Goal: Communication & Community: Answer question/provide support

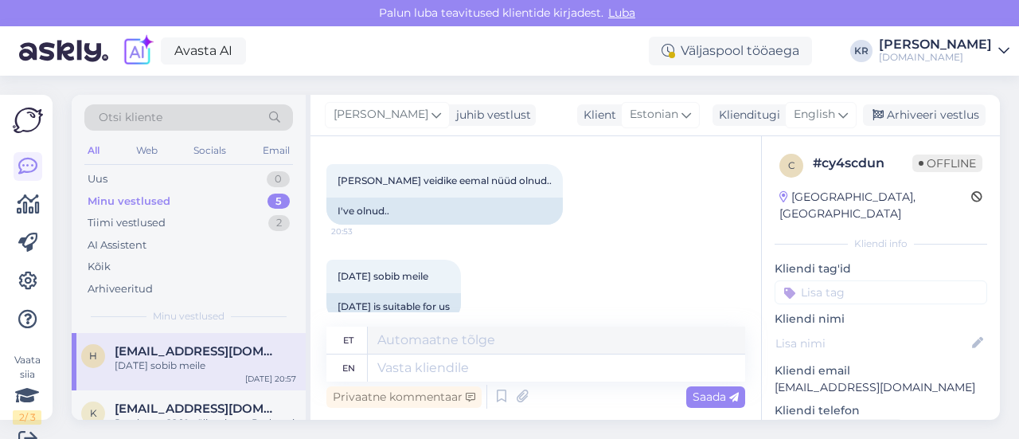
scroll to position [1403, 0]
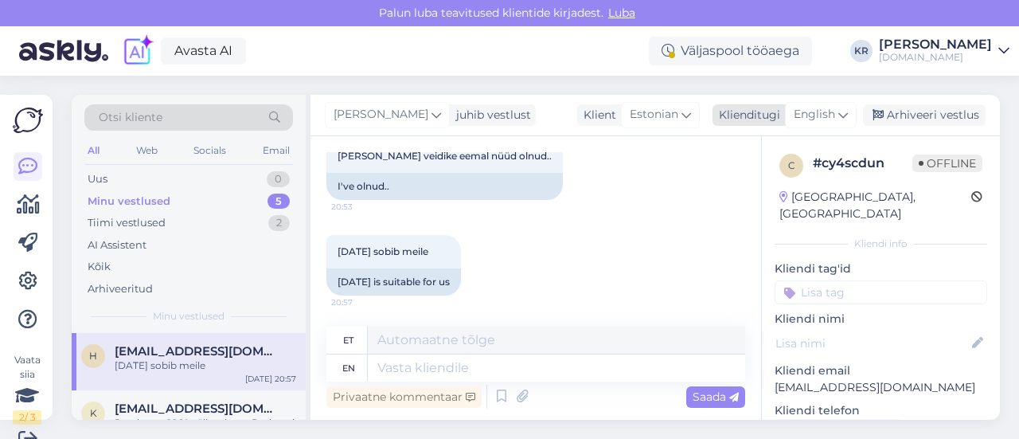
click at [799, 103] on div "English" at bounding box center [821, 114] width 72 height 25
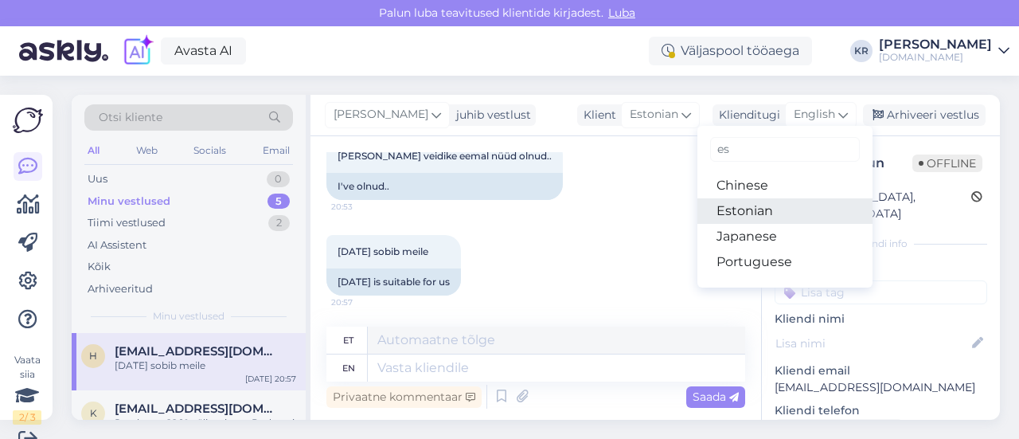
drag, startPoint x: 749, startPoint y: 216, endPoint x: 604, endPoint y: 299, distance: 167.6
click at [749, 215] on link "Estonian" at bounding box center [784, 210] width 175 height 25
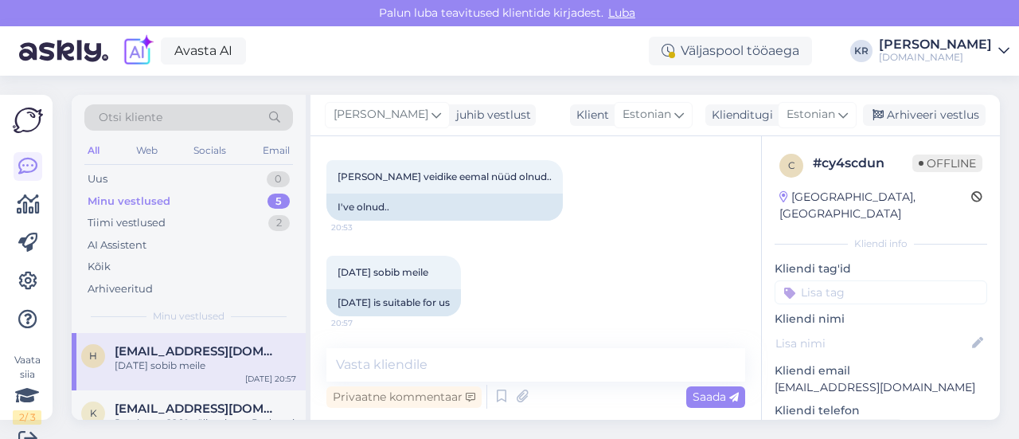
scroll to position [1381, 0]
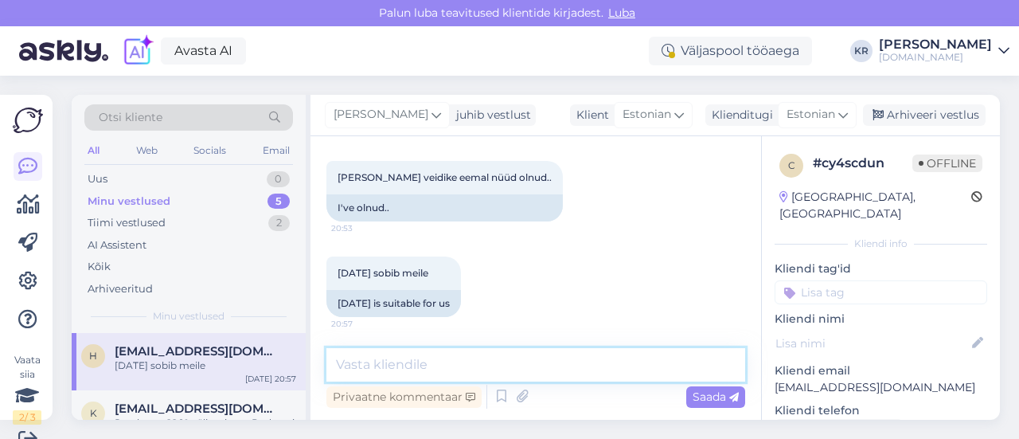
click at [499, 353] on textarea at bounding box center [535, 364] width 419 height 33
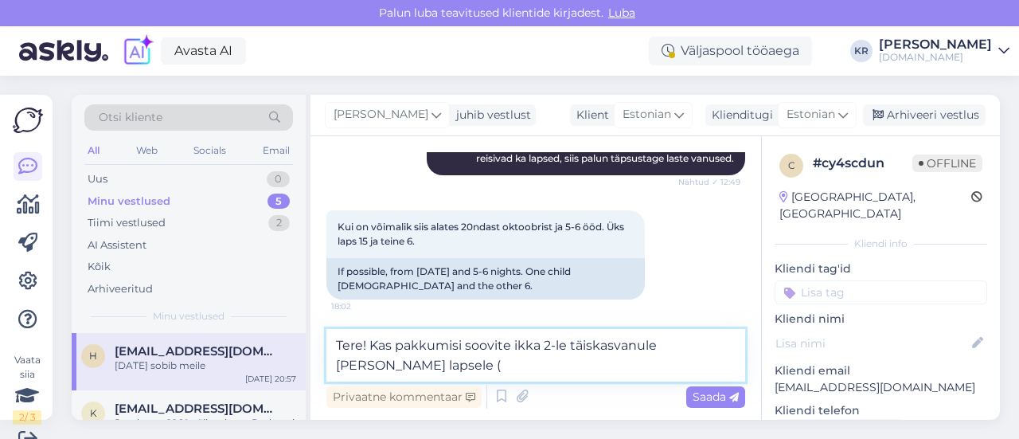
scroll to position [346, 0]
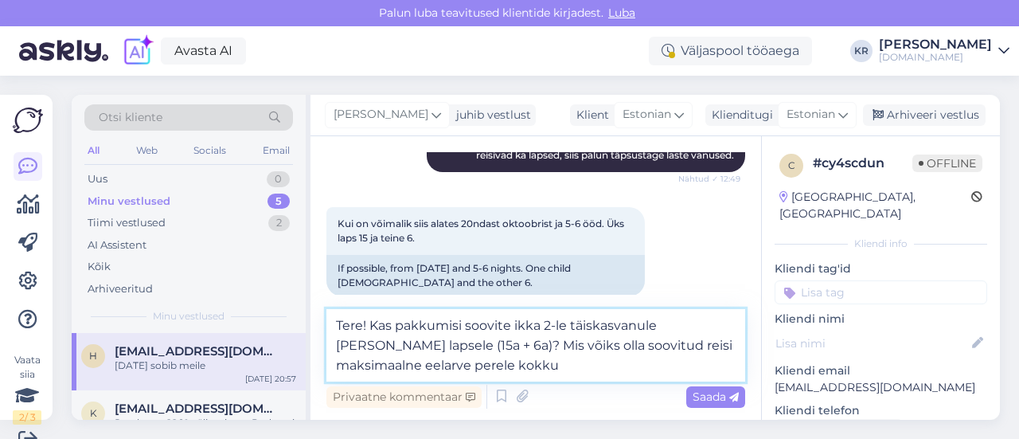
type textarea "Tere! Kas pakkumisi soovite ikka 2-le täiskasvanule [PERSON_NAME] lapsele (15a …"
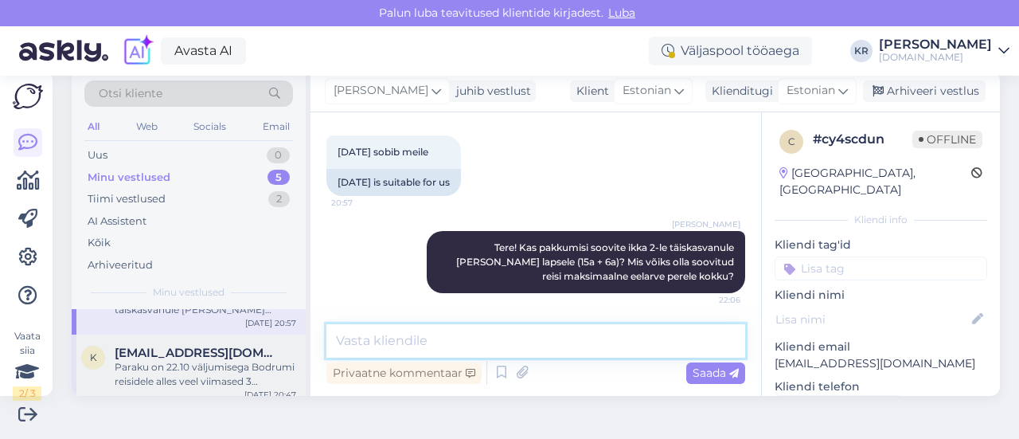
scroll to position [80, 0]
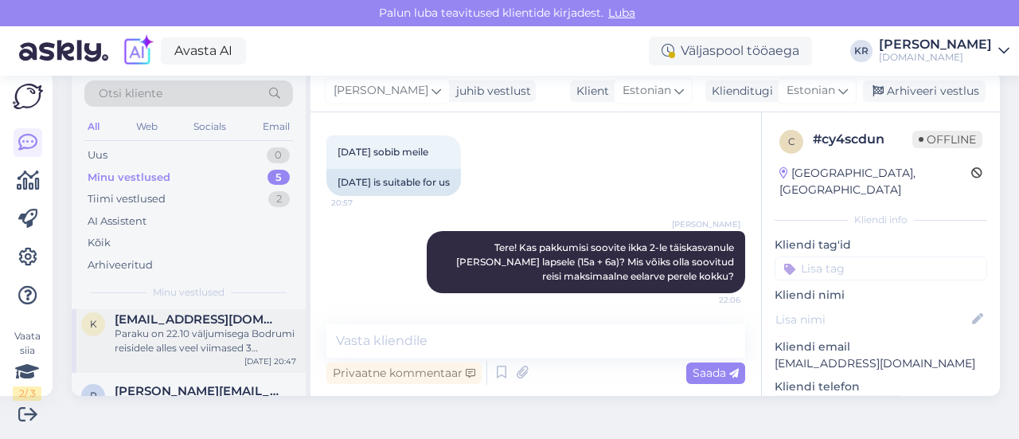
click at [178, 346] on div "Paraku on 22.10 väljumisega Bodrumi reisidele alles veel viimased 3 lennukohta." at bounding box center [206, 340] width 182 height 29
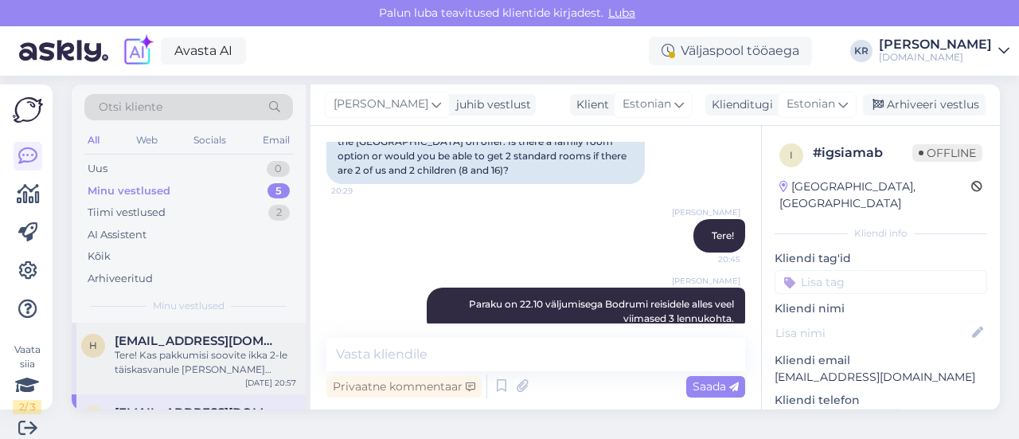
scroll to position [0, 0]
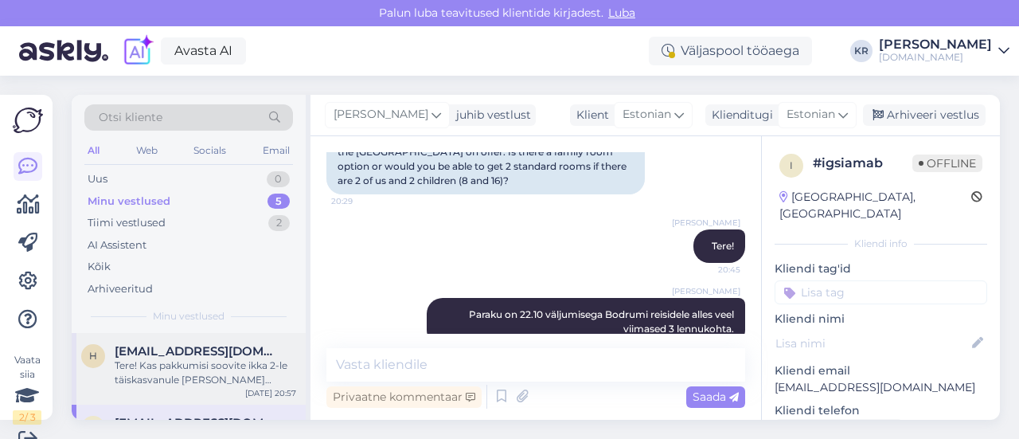
click at [205, 354] on span "[EMAIL_ADDRESS][DOMAIN_NAME]" at bounding box center [198, 351] width 166 height 14
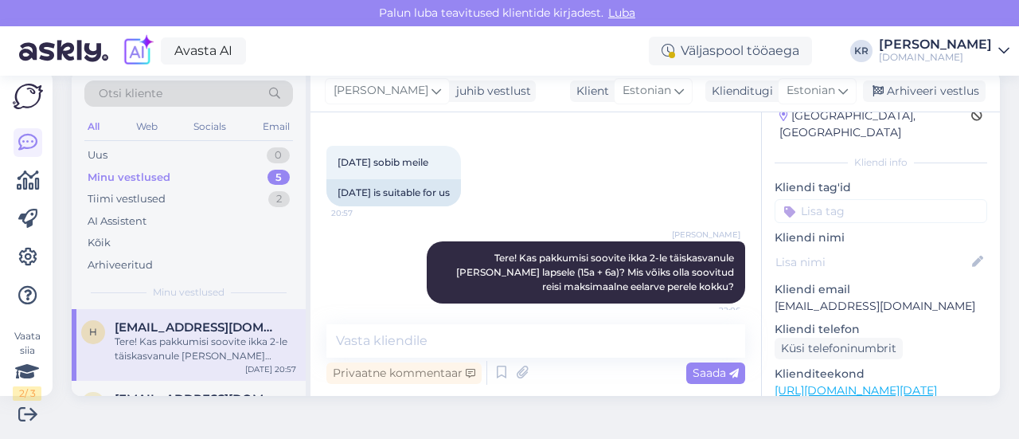
scroll to position [80, 0]
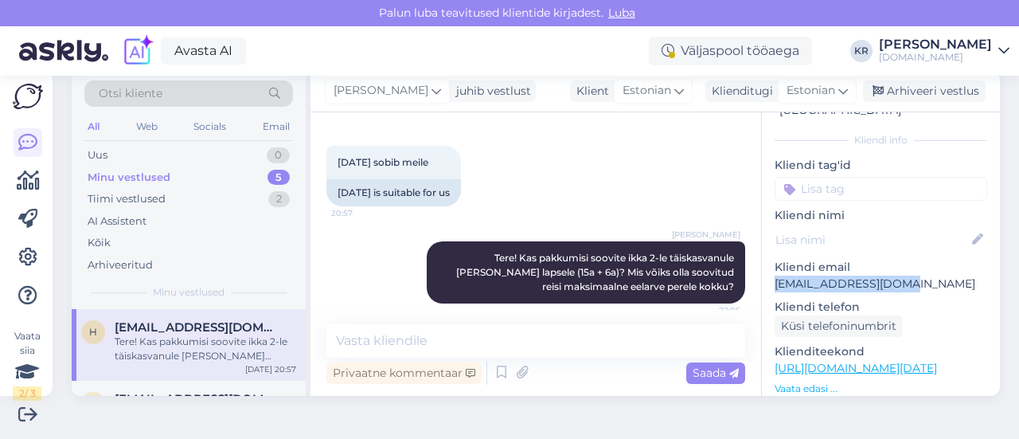
drag, startPoint x: 899, startPoint y: 268, endPoint x: 760, endPoint y: 264, distance: 139.4
click at [762, 264] on div "c # cy4scdun Offline [GEOGRAPHIC_DATA], [GEOGRAPHIC_DATA] Kliendi info Kliendi …" at bounding box center [881, 368] width 238 height 671
copy p "[EMAIL_ADDRESS][DOMAIN_NAME]"
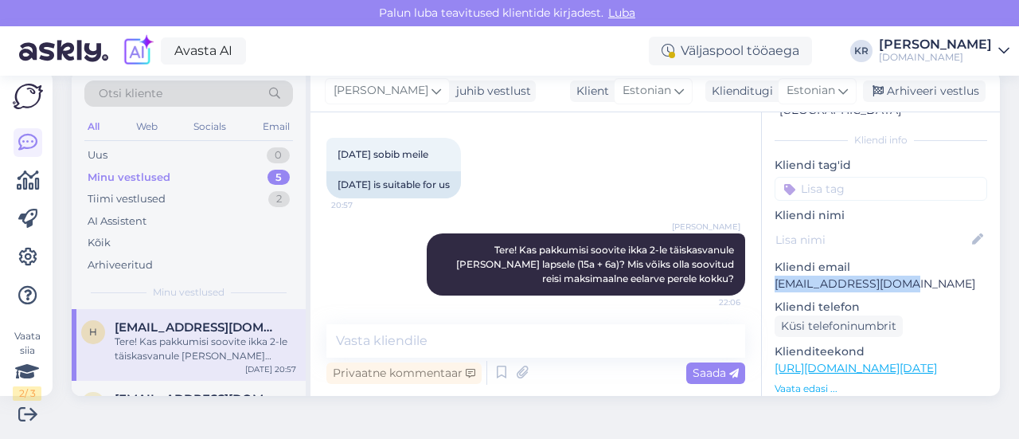
scroll to position [1479, 0]
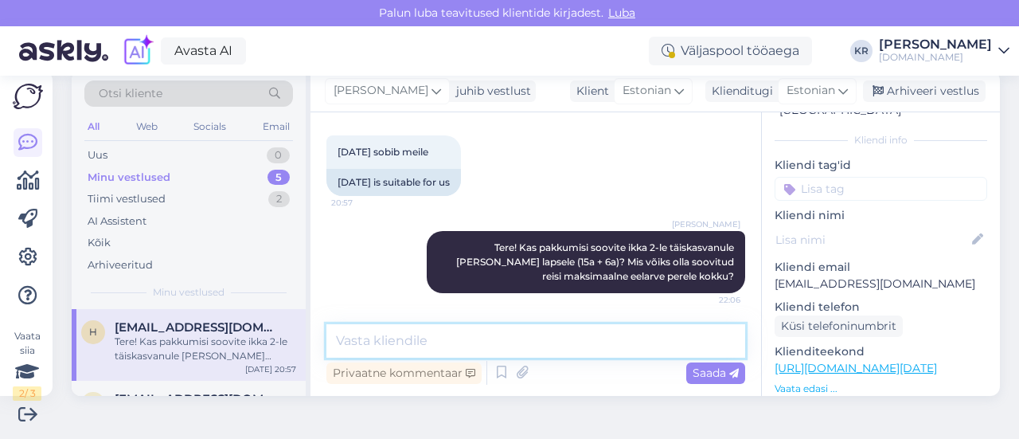
click at [462, 349] on textarea at bounding box center [535, 340] width 419 height 33
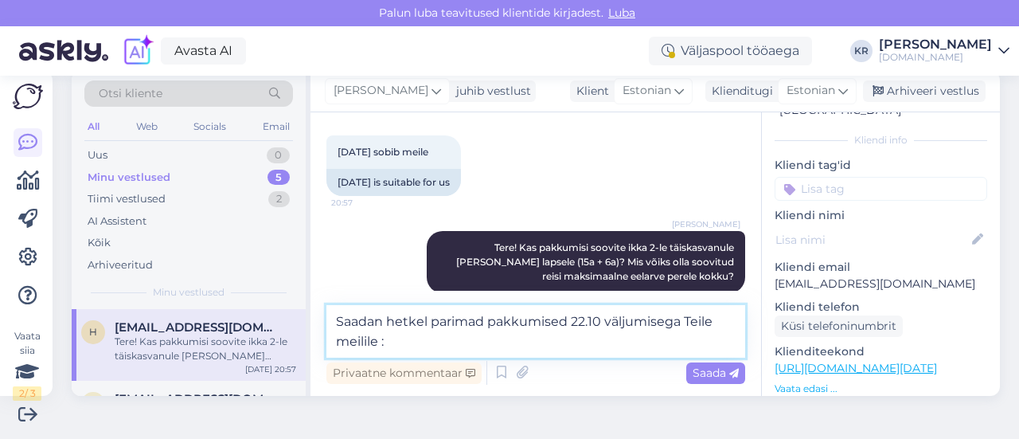
type textarea "Saadan hetkel parimad pakkumised 22.10 väljumisega Teile meilile :)"
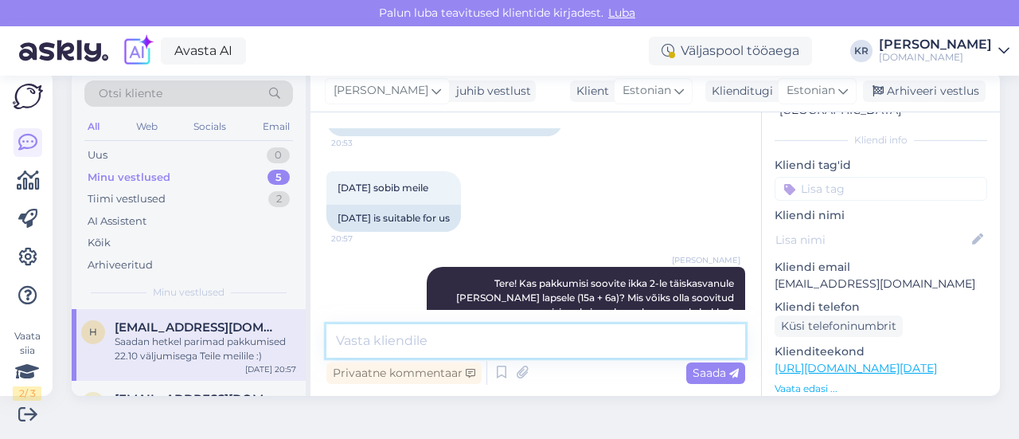
scroll to position [1561, 0]
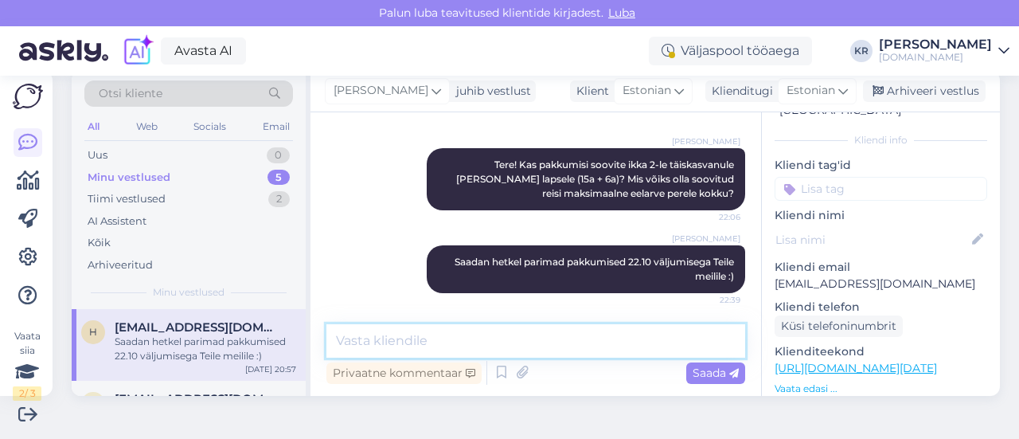
click at [417, 338] on textarea at bounding box center [535, 340] width 419 height 33
type textarea "Pakkumised on saadetud meilile."
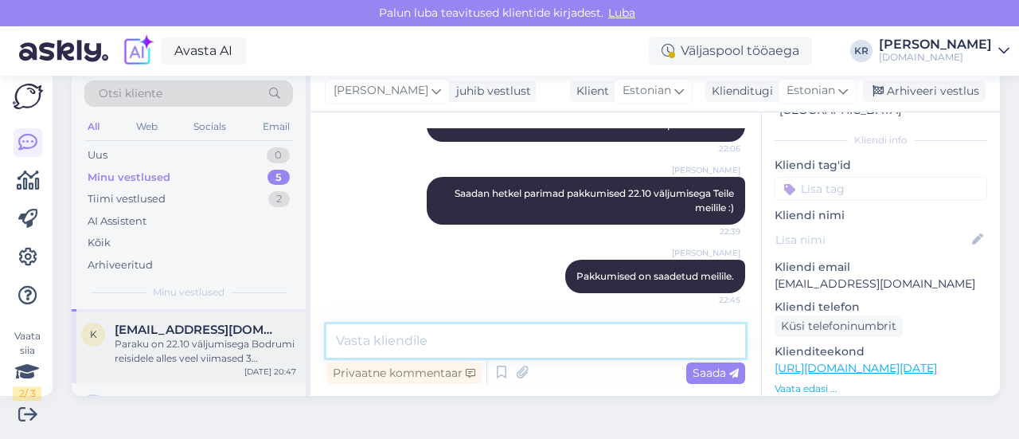
scroll to position [80, 0]
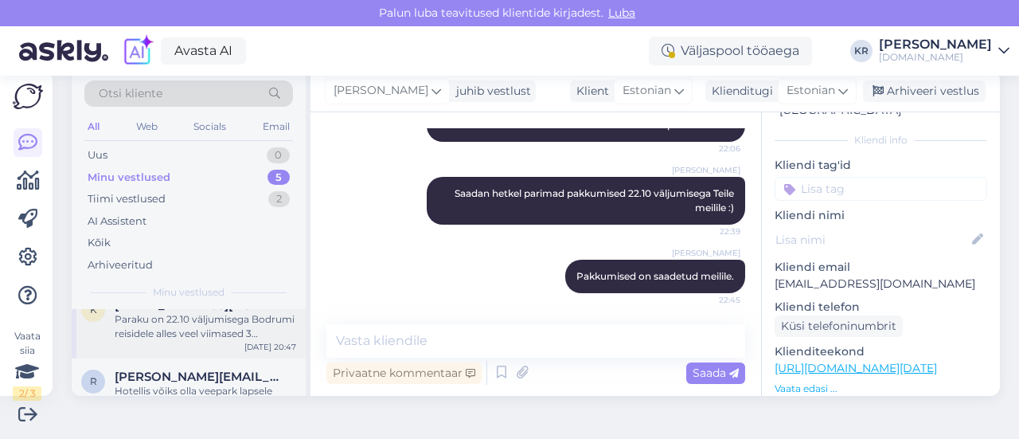
click at [236, 330] on div "Paraku on 22.10 väljumisega Bodrumi reisidele alles veel viimased 3 lennukohta." at bounding box center [206, 326] width 182 height 29
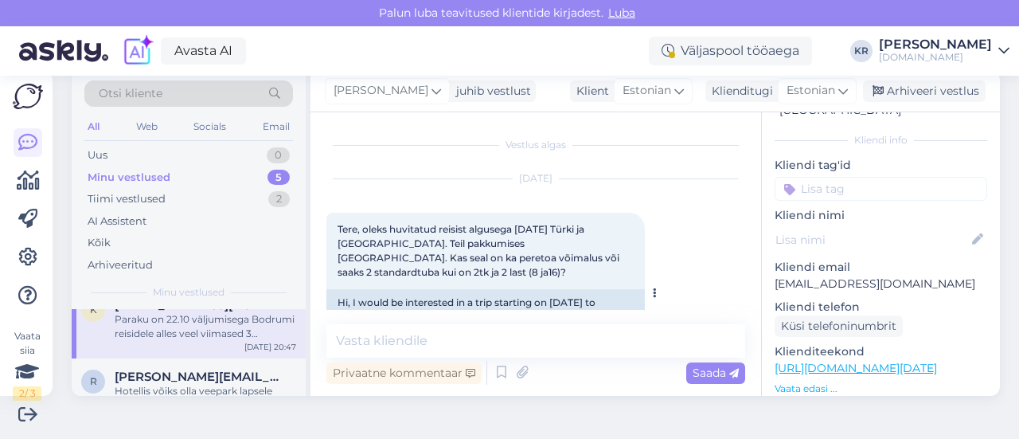
scroll to position [0, 0]
drag, startPoint x: 888, startPoint y: 265, endPoint x: 753, endPoint y: 265, distance: 134.6
click at [762, 265] on div "i # igsiamab Offline [GEOGRAPHIC_DATA], [GEOGRAPHIC_DATA] Kliendi info Kliendi …" at bounding box center [881, 368] width 238 height 671
copy p "[EMAIL_ADDRESS][DOMAIN_NAME]"
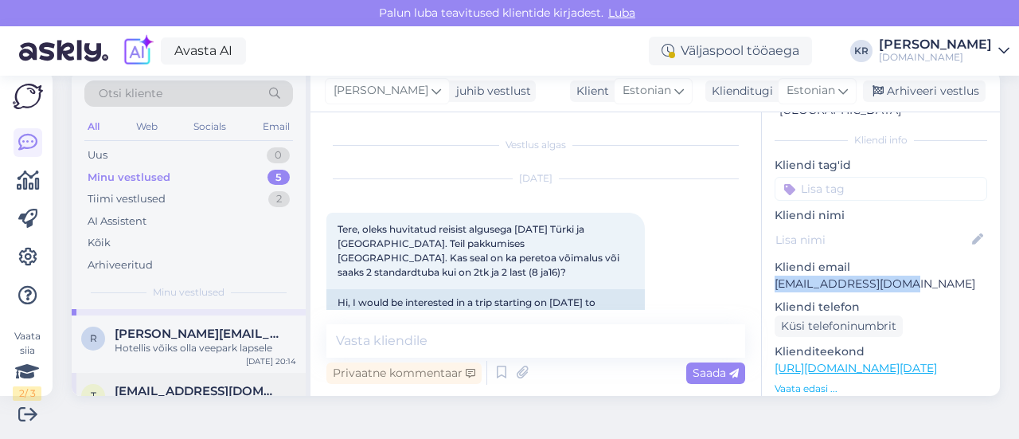
scroll to position [159, 0]
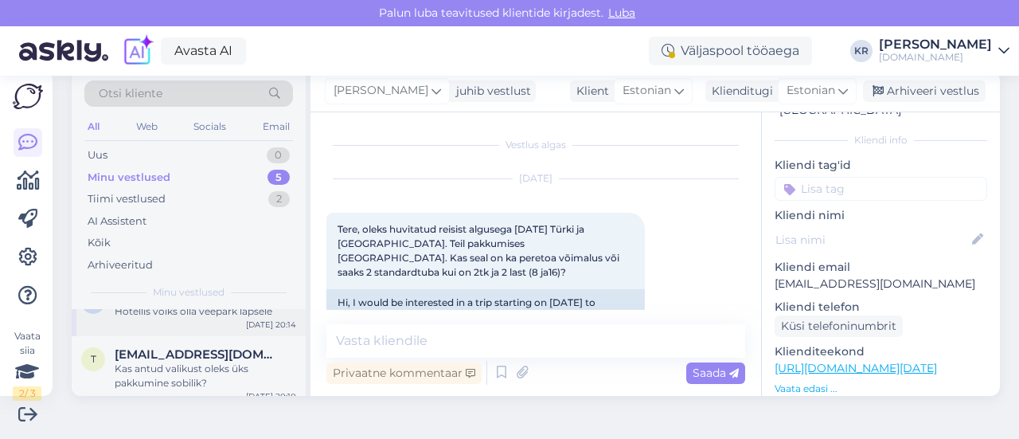
click at [238, 322] on div "[PERSON_NAME] [PERSON_NAME][EMAIL_ADDRESS][PERSON_NAME][DOMAIN_NAME] Hotellis v…" at bounding box center [189, 307] width 234 height 57
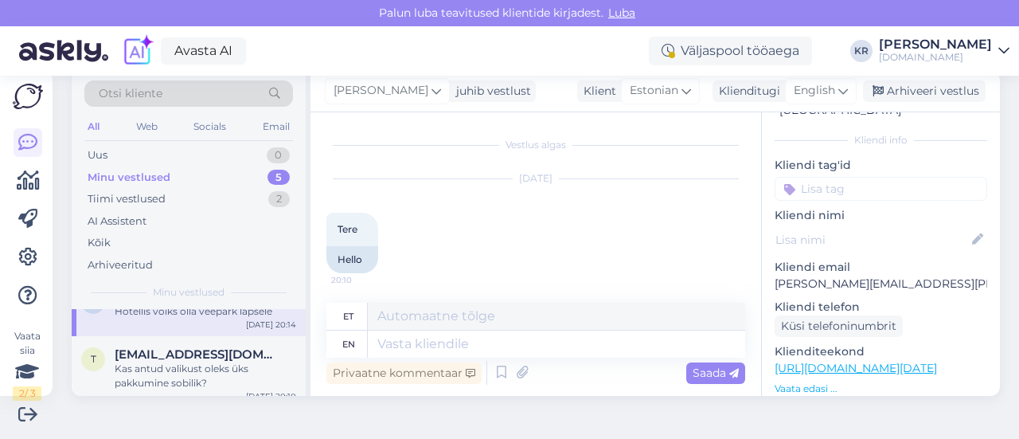
scroll to position [479, 0]
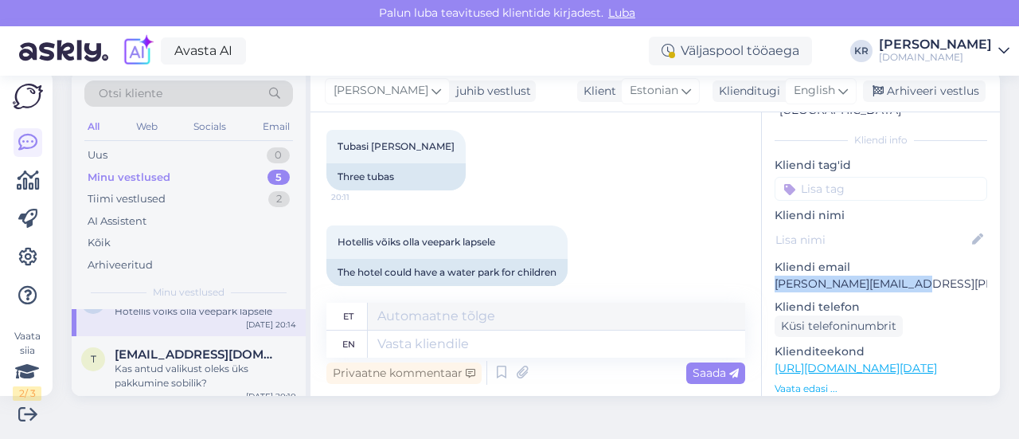
drag, startPoint x: 905, startPoint y: 268, endPoint x: 760, endPoint y: 265, distance: 145.7
click at [762, 265] on div "f # fjr8z2wk Offline [GEOGRAPHIC_DATA], [PERSON_NAME] Kliendi info Kliendi tag'…" at bounding box center [881, 368] width 238 height 671
copy p "[PERSON_NAME][EMAIL_ADDRESS][PERSON_NAME][DOMAIN_NAME]"
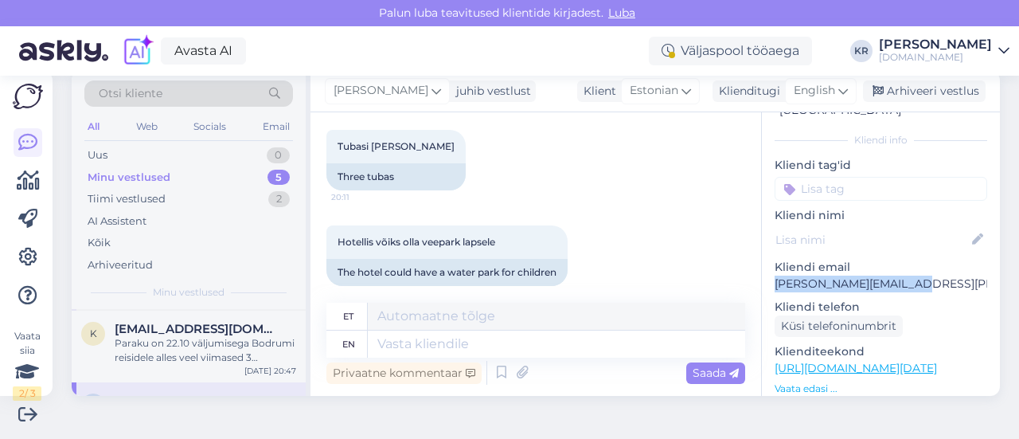
scroll to position [0, 0]
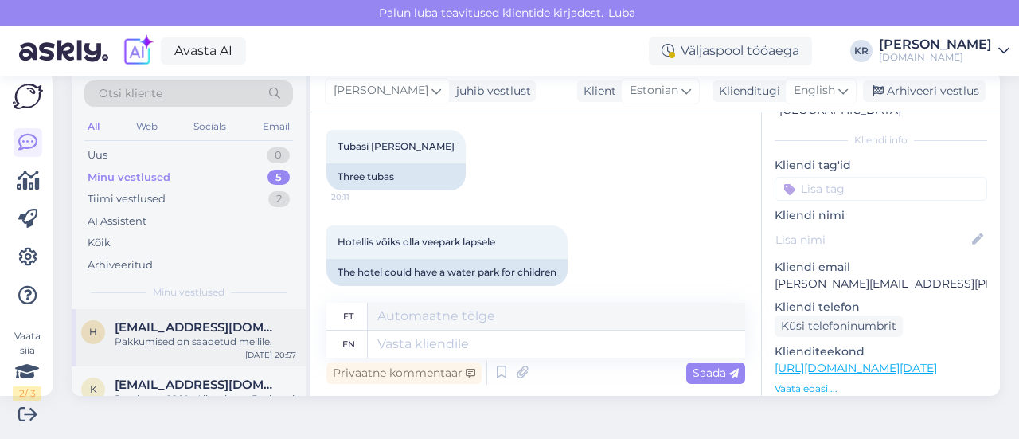
click at [199, 340] on div "Pakkumised on saadetud meilile." at bounding box center [206, 341] width 182 height 14
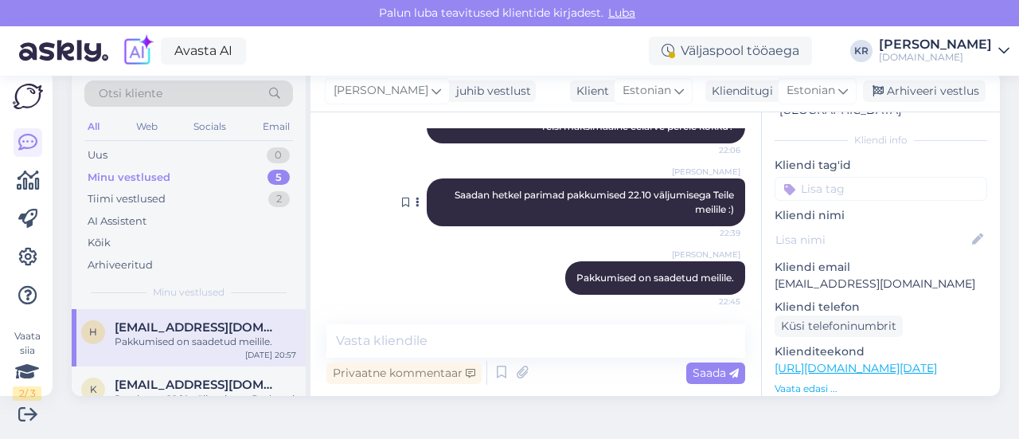
scroll to position [1630, 0]
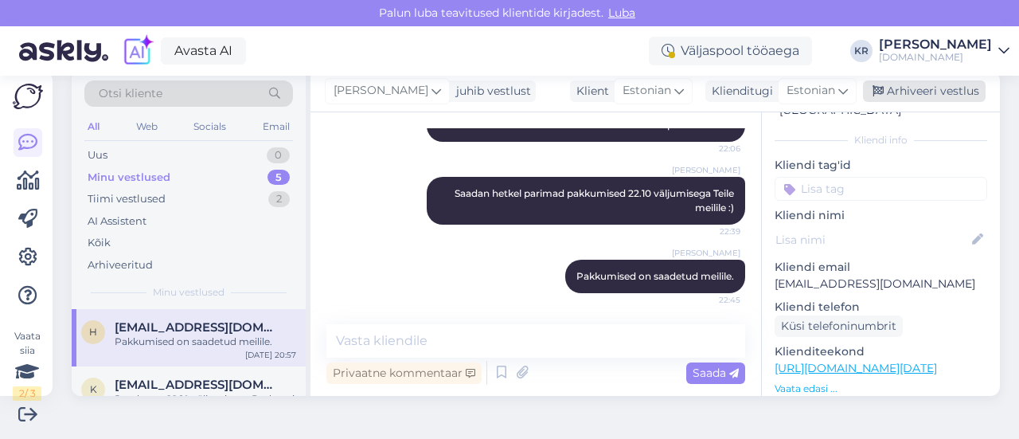
click at [892, 87] on div "Arhiveeri vestlus" at bounding box center [924, 90] width 123 height 21
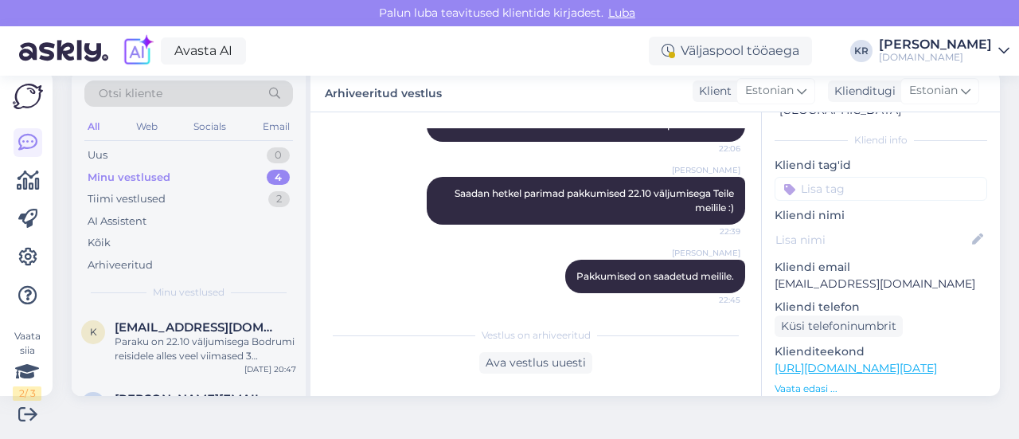
scroll to position [0, 0]
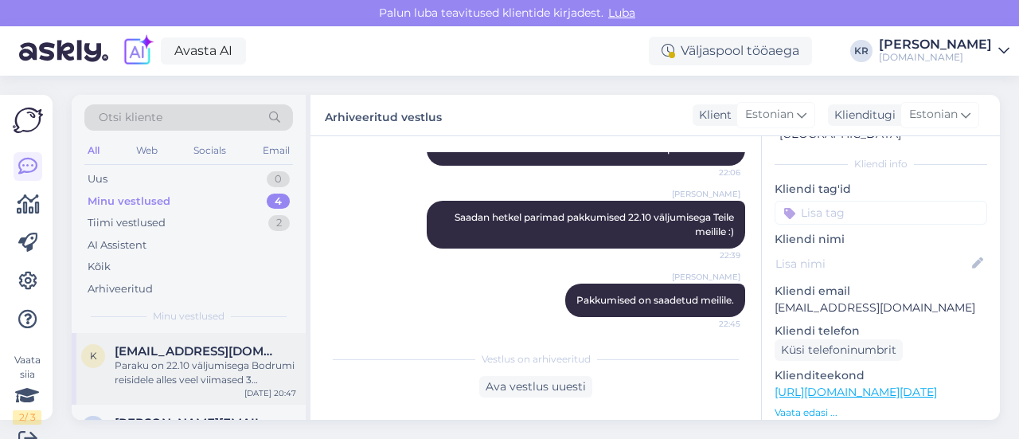
click at [223, 362] on div "Paraku on 22.10 väljumisega Bodrumi reisidele alles veel viimased 3 lennukohta." at bounding box center [206, 372] width 182 height 29
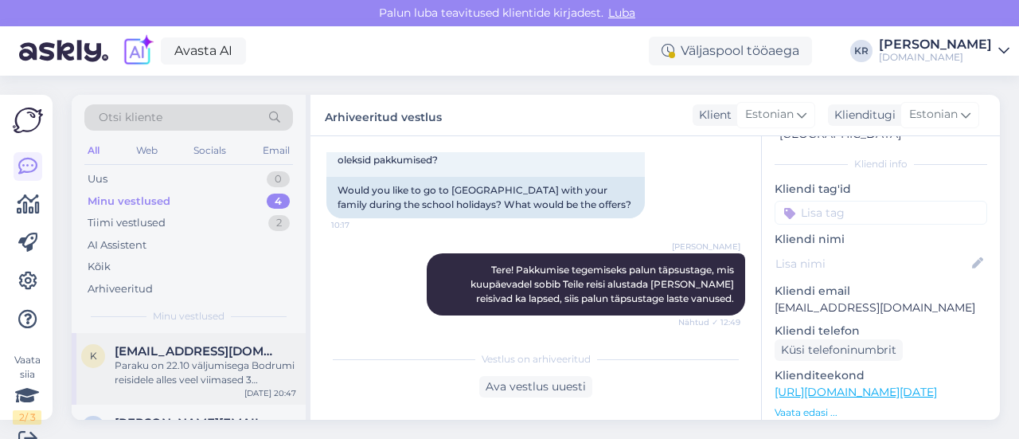
scroll to position [24, 0]
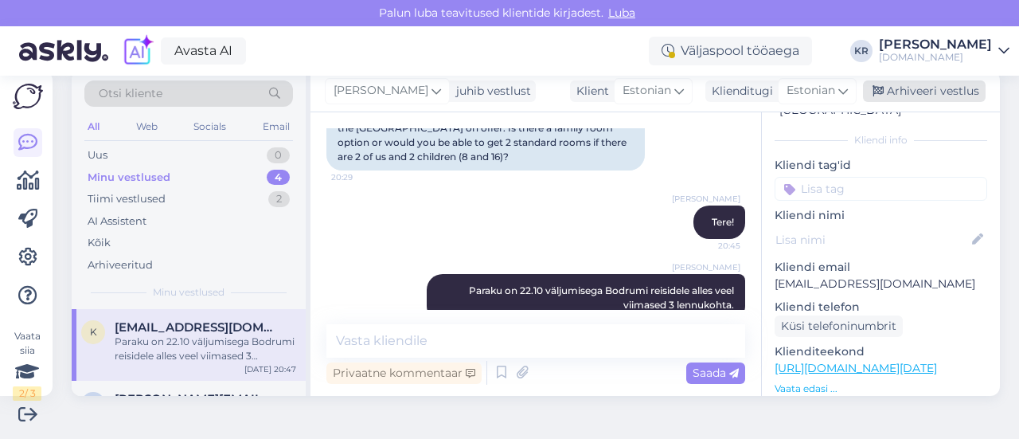
click at [874, 92] on div "Arhiveeri vestlus" at bounding box center [924, 90] width 123 height 21
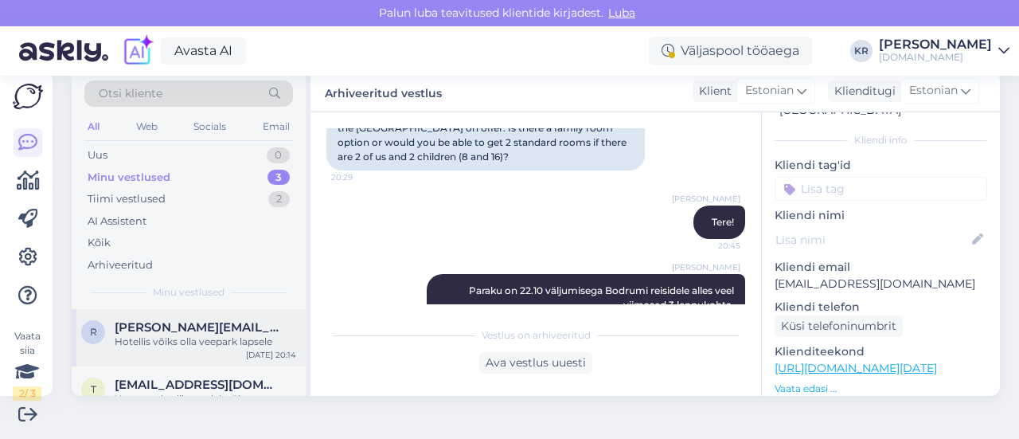
click at [213, 340] on div "Hotellis võiks olla veepark lapsele" at bounding box center [206, 341] width 182 height 14
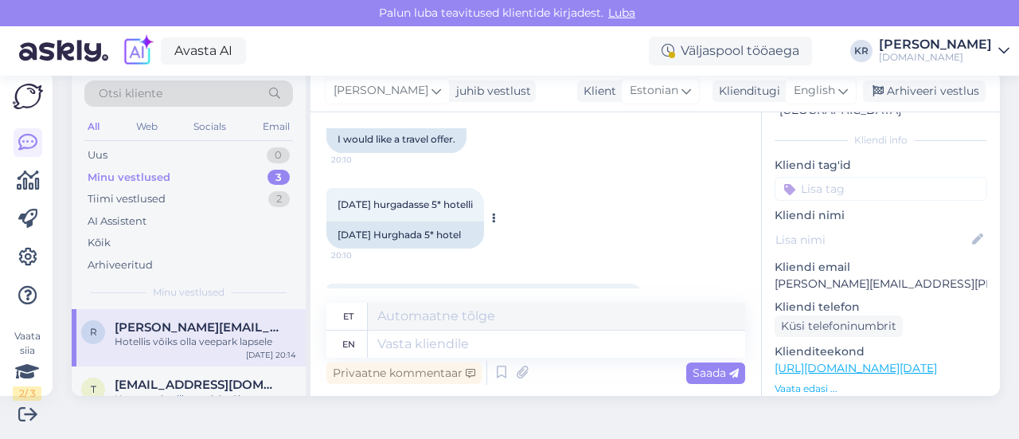
scroll to position [240, 0]
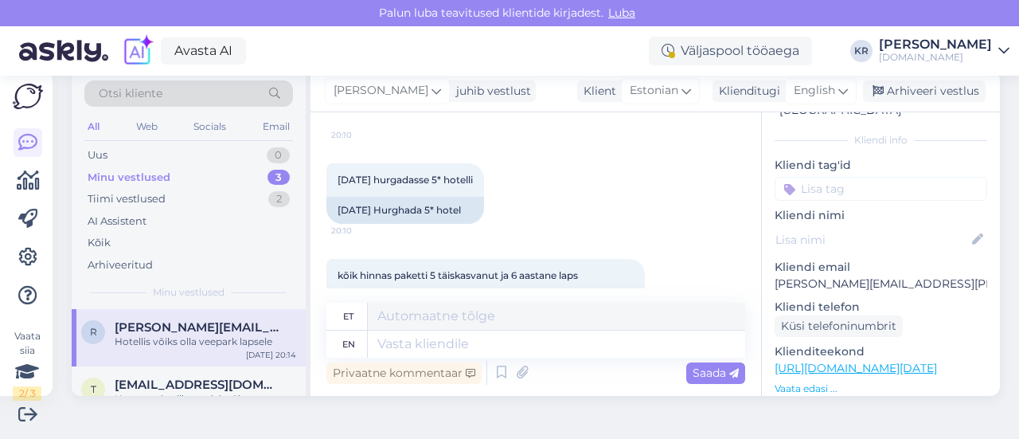
click at [808, 85] on span "English" at bounding box center [814, 91] width 41 height 18
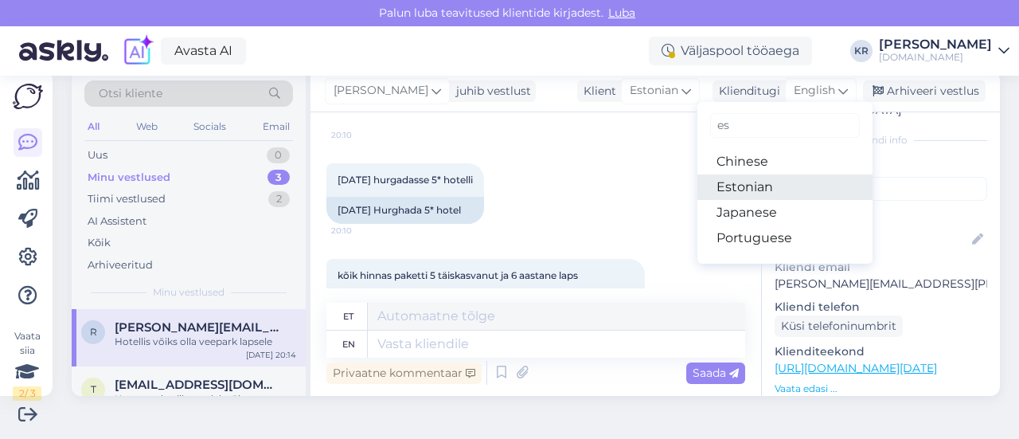
drag, startPoint x: 740, startPoint y: 185, endPoint x: 588, endPoint y: 267, distance: 173.5
click at [740, 184] on link "Estonian" at bounding box center [784, 186] width 175 height 25
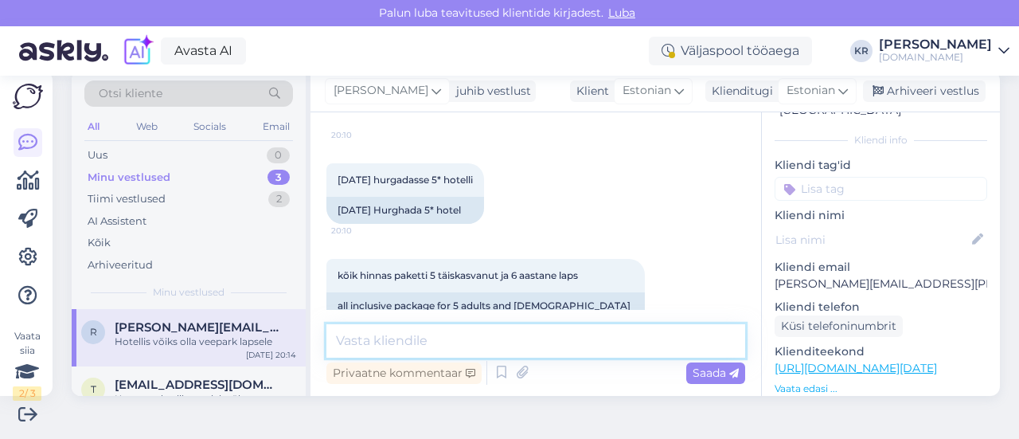
click at [473, 338] on textarea at bounding box center [535, 340] width 419 height 33
type textarea "Tere! Saadame pakkumised Teile meilile :)"
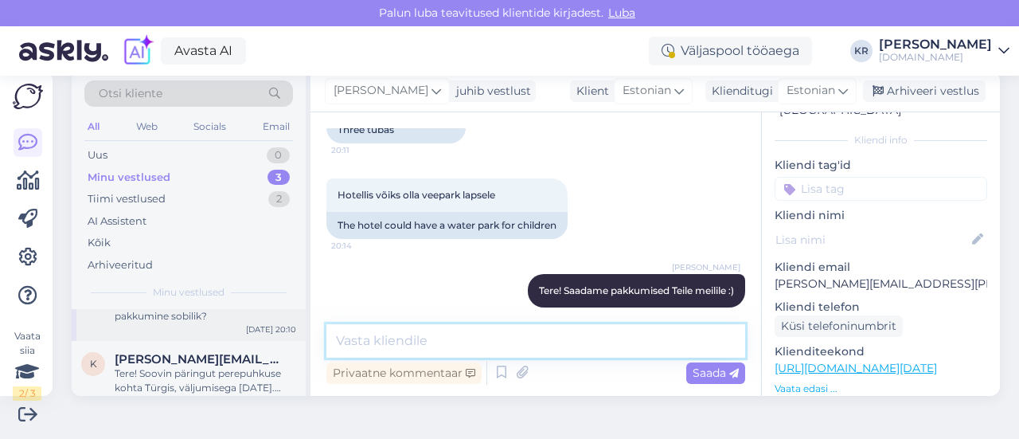
scroll to position [127, 0]
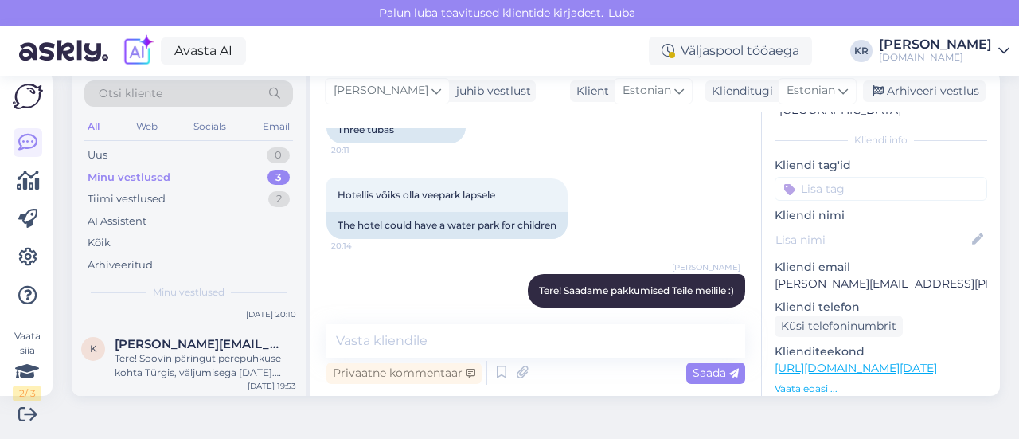
click at [494, 327] on div "Vestlus algas [DATE] Tere 20:10 Hello [PERSON_NAME] reisipakkumist 20:10 I woul…" at bounding box center [536, 253] width 451 height 283
click at [490, 336] on textarea at bounding box center [535, 340] width 419 height 33
click at [500, 357] on textarea at bounding box center [535, 340] width 419 height 33
click at [509, 346] on textarea at bounding box center [535, 340] width 419 height 33
click at [409, 345] on textarea at bounding box center [535, 340] width 419 height 33
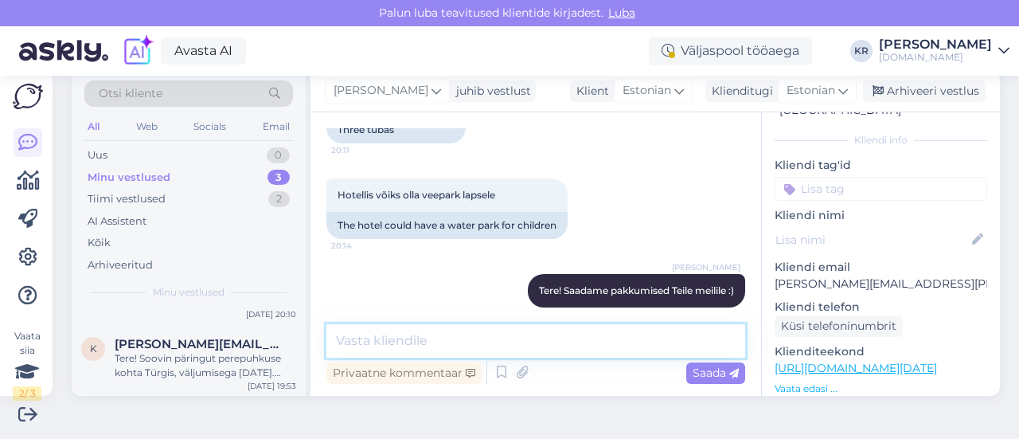
click at [413, 337] on textarea at bounding box center [535, 340] width 419 height 33
click at [408, 272] on div "[PERSON_NAME] Tere! Saadame pakkumised Teile meilile :) Nähtud ✓ 22:55" at bounding box center [535, 290] width 419 height 68
click at [394, 335] on textarea at bounding box center [535, 340] width 419 height 33
type textarea "Pakkumised on saadetud meilile."
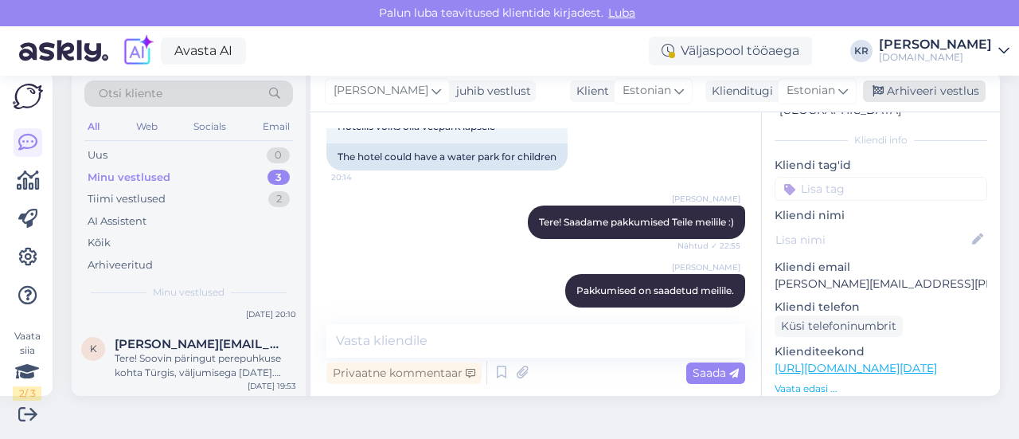
click at [873, 93] on div "Arhiveeri vestlus" at bounding box center [924, 90] width 123 height 21
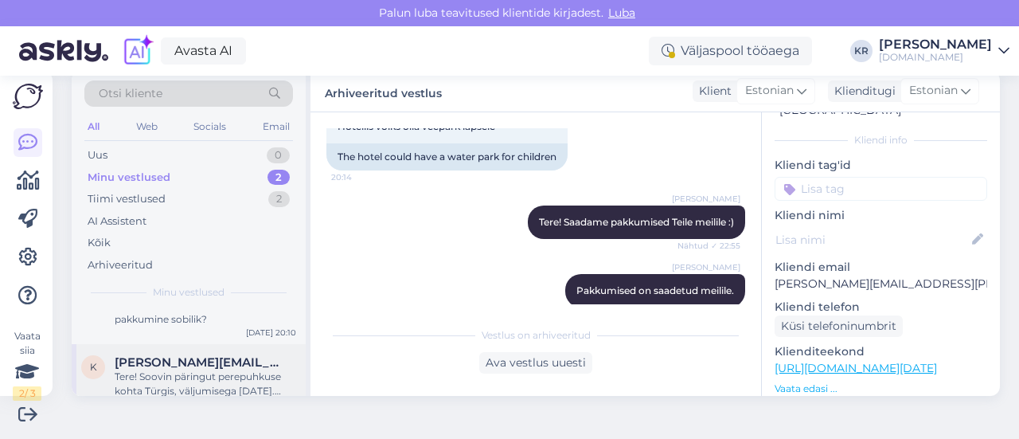
scroll to position [55, 0]
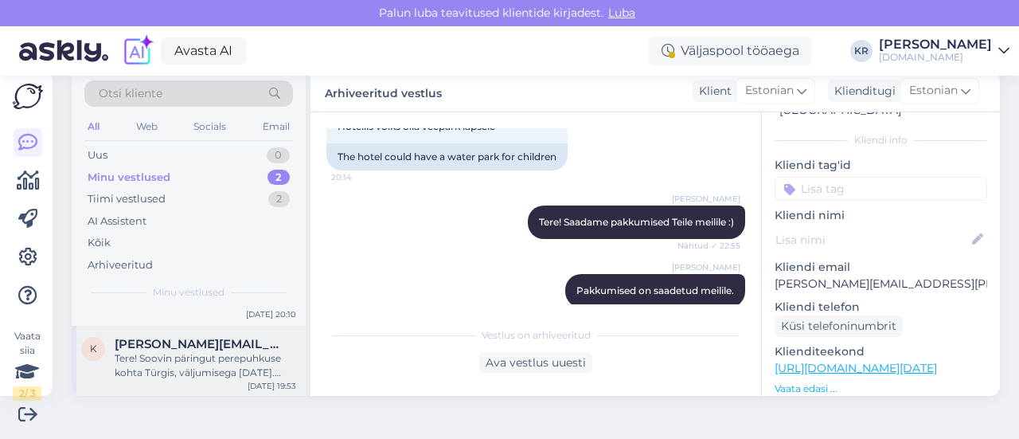
click at [216, 356] on div "Tere! Soovin päringut perepuhkuse kohta Türgis, väljumisega [DATE]. Reisiksime …" at bounding box center [206, 365] width 182 height 29
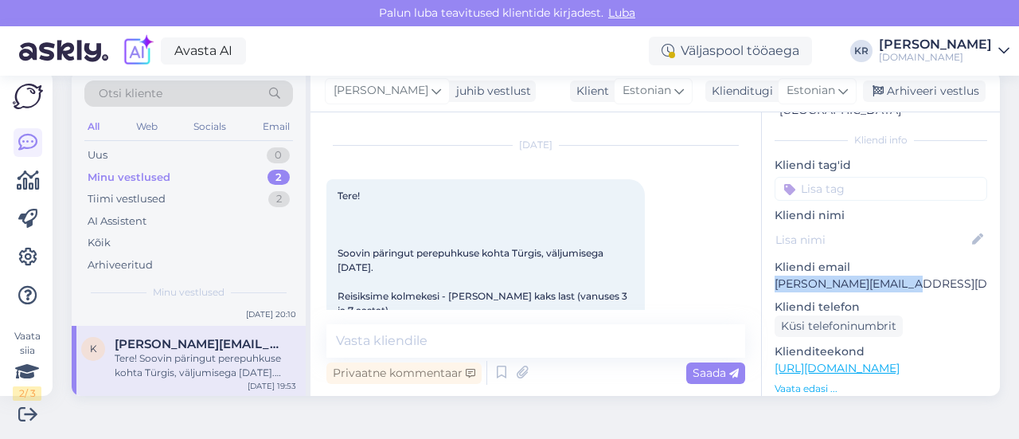
drag, startPoint x: 895, startPoint y: 268, endPoint x: 759, endPoint y: 266, distance: 136.2
click at [762, 266] on div "c # cafsne9i Offline [GEOGRAPHIC_DATA], [GEOGRAPHIC_DATA] Kliendi info Kliendi …" at bounding box center [881, 368] width 238 height 671
copy p "[PERSON_NAME][EMAIL_ADDRESS][DOMAIN_NAME]"
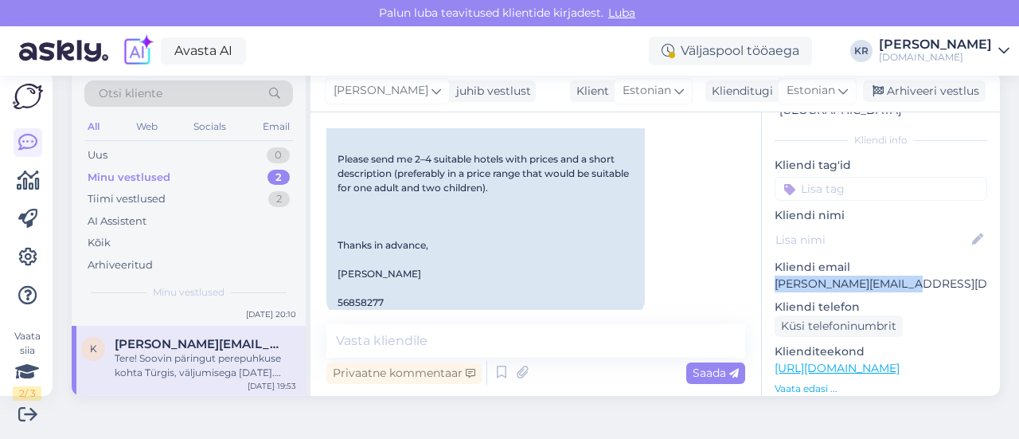
scroll to position [1729, 0]
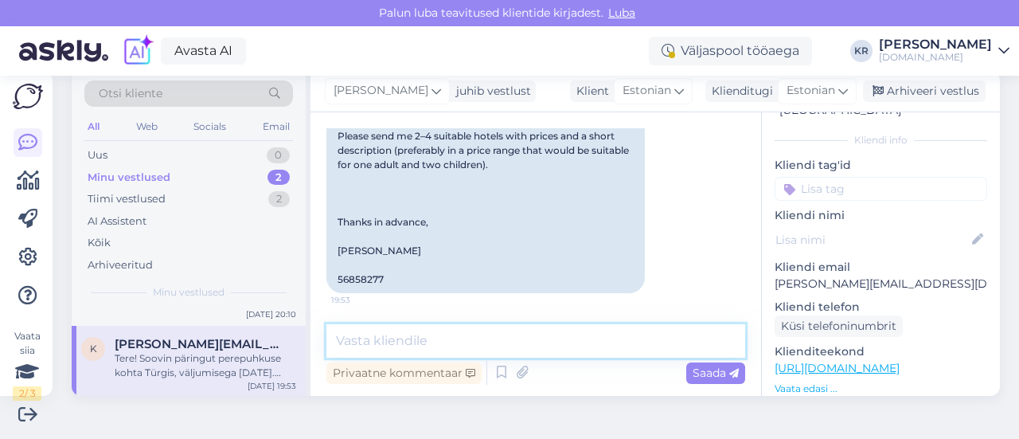
click at [446, 351] on textarea at bounding box center [535, 340] width 419 height 33
type textarea "[PERSON_NAME]"
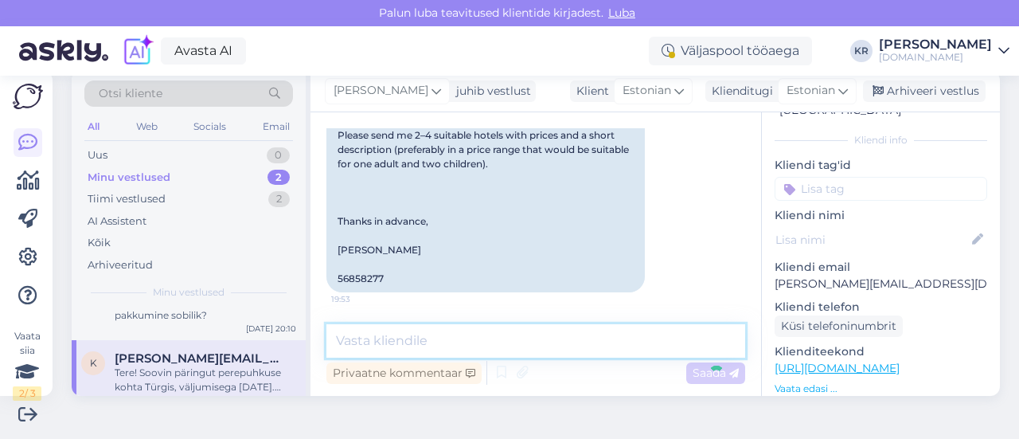
type textarea "O"
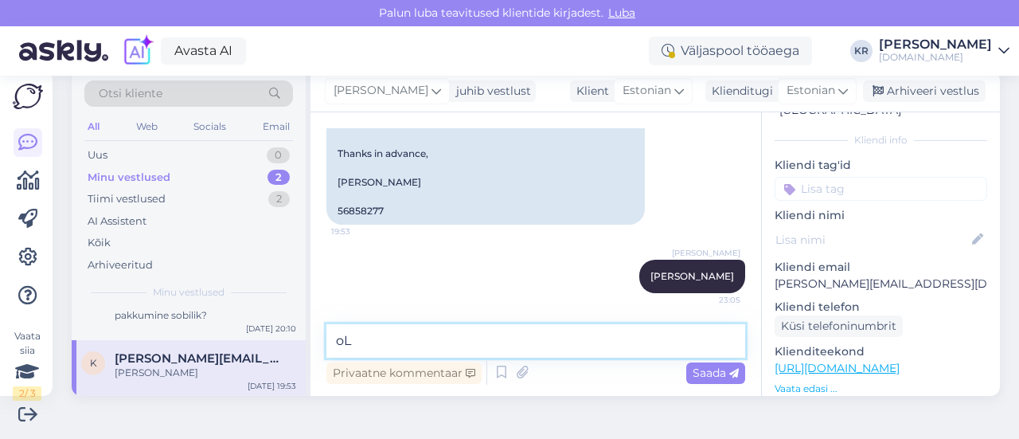
type textarea "o"
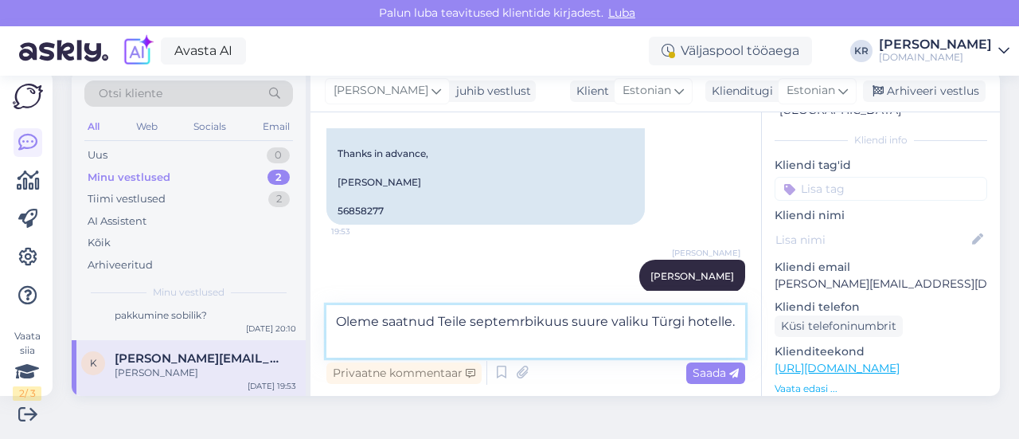
drag, startPoint x: 566, startPoint y: 322, endPoint x: 521, endPoint y: 319, distance: 45.4
click at [521, 319] on textarea "Oleme saatnud Teile septemrbikuus suure valiku Türgi hotelle." at bounding box center [535, 331] width 419 height 53
click at [650, 324] on textarea "Oleme saatnud Teile septembrikuus suure valiku Türgi hotelle." at bounding box center [535, 331] width 419 height 53
click at [498, 345] on textarea "Oleme saatnud Teile septembrikuus suure valiku erinevaid Türgi hotelle." at bounding box center [535, 331] width 419 height 53
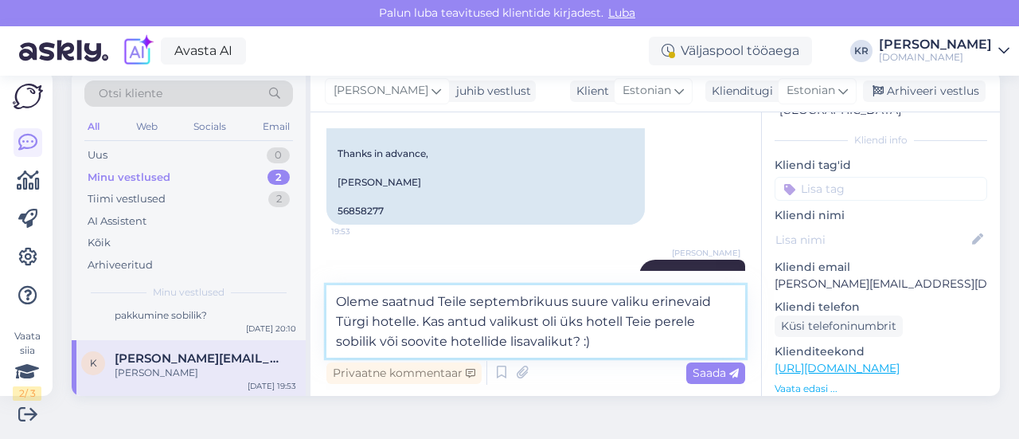
click at [379, 343] on textarea "Oleme saatnud Teile septembrikuus suure valiku erinevaid Türgi hotelle. Kas ant…" at bounding box center [535, 321] width 419 height 72
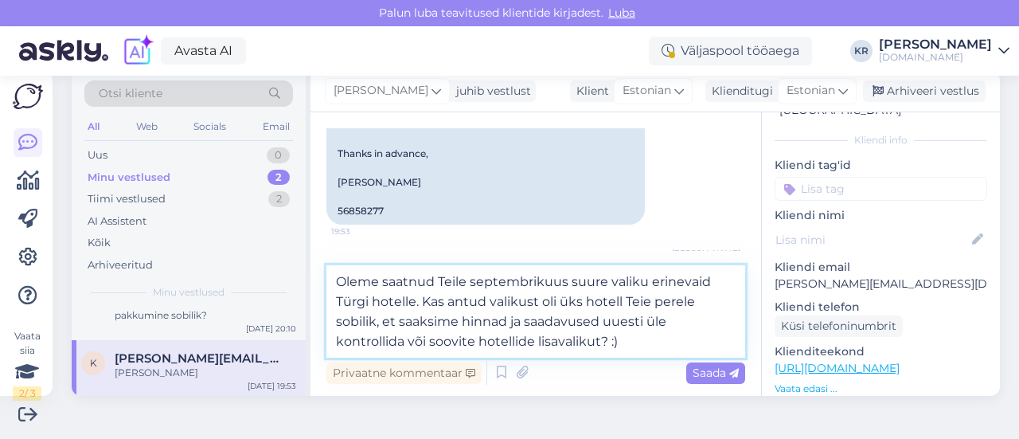
click at [649, 343] on textarea "Oleme saatnud Teile septembrikuus suure valiku erinevaid Türgi hotelle. Kas ant…" at bounding box center [535, 311] width 419 height 92
click at [601, 325] on textarea "Oleme saatnud Teile septembrikuus suure valiku erinevaid Türgi hotelle. Kas ant…" at bounding box center [535, 311] width 419 height 92
type textarea "Oleme saatnud Teile septembrikuus suure valiku erinevaid Türgi hotelle. Kas ant…"
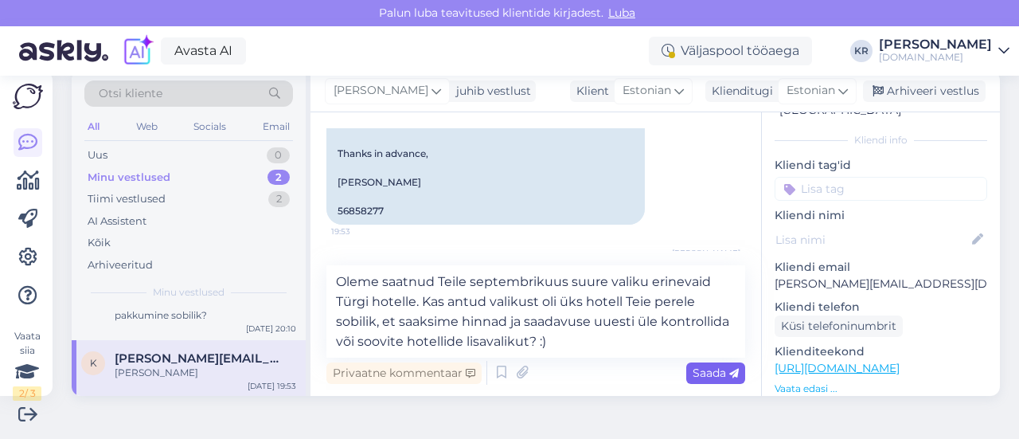
click at [693, 370] on span "Saada" at bounding box center [716, 372] width 46 height 14
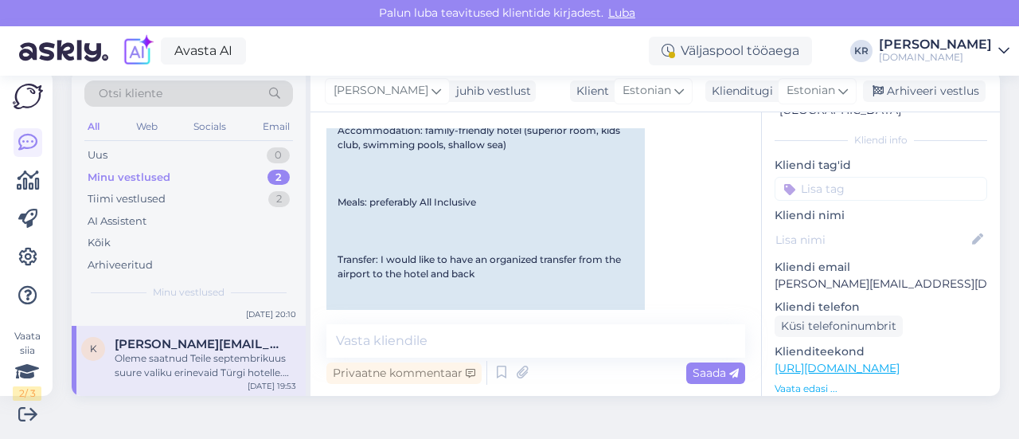
scroll to position [1909, 0]
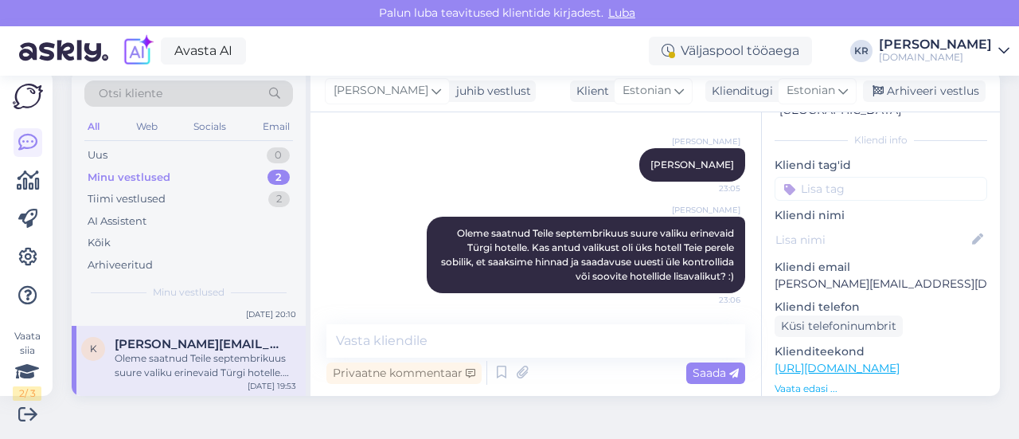
click at [236, 364] on div "Oleme saatnud Teile septembrikuus suure valiku erinevaid Türgi hotelle. Kas ant…" at bounding box center [206, 365] width 182 height 29
drag, startPoint x: 911, startPoint y: 93, endPoint x: 578, endPoint y: 224, distance: 357.5
click at [911, 93] on div "Arhiveeri vestlus" at bounding box center [924, 90] width 123 height 21
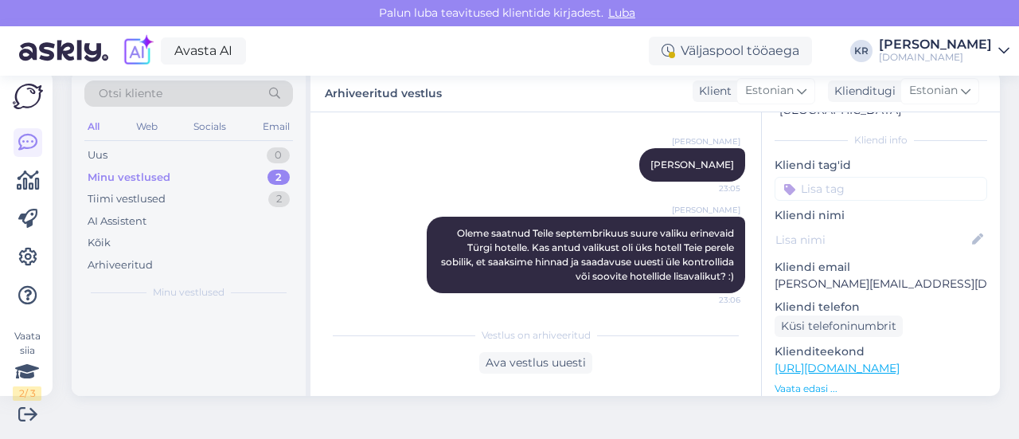
scroll to position [0, 0]
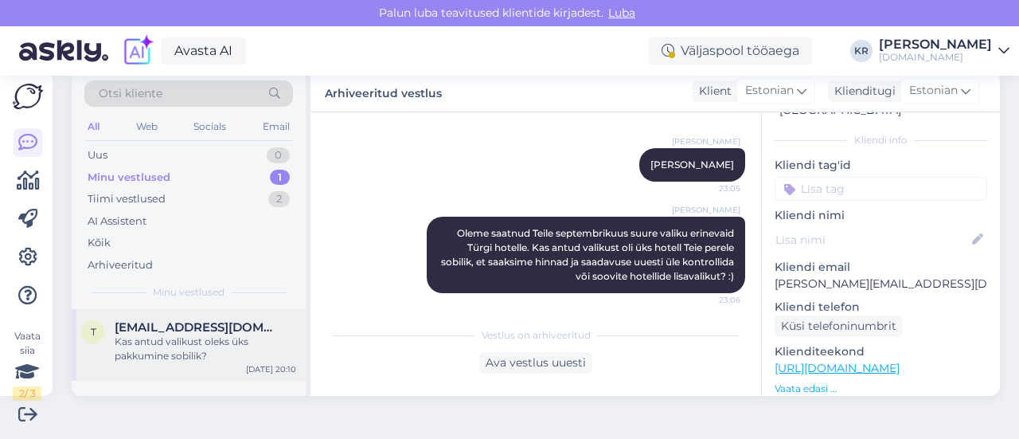
click at [209, 336] on div "Kas antud valikust oleks üks pakkumine sobilik?" at bounding box center [206, 348] width 182 height 29
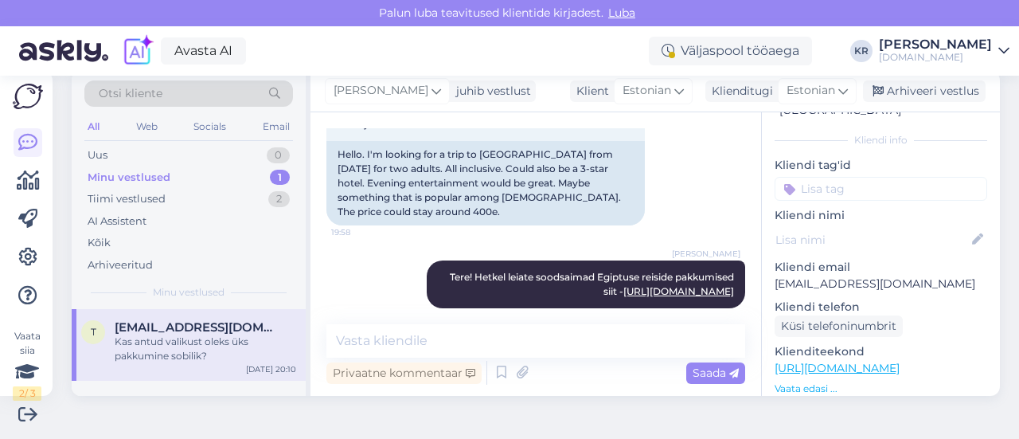
scroll to position [138, 0]
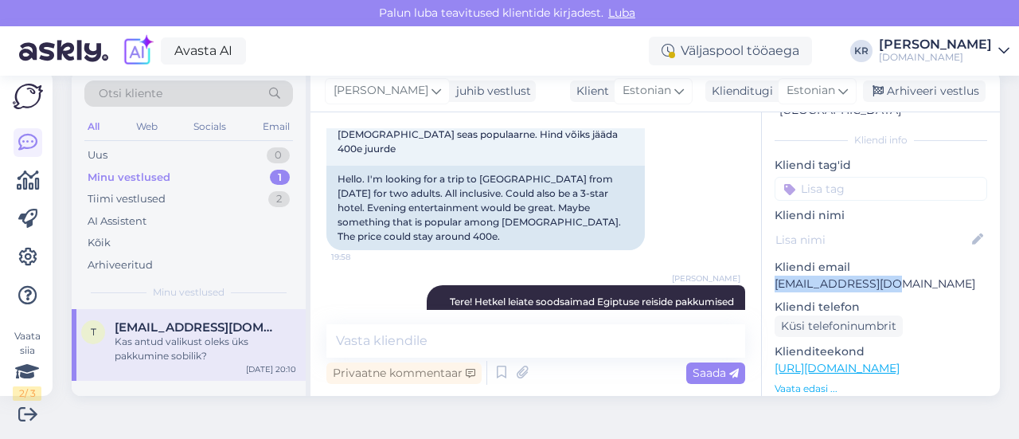
drag, startPoint x: 889, startPoint y: 265, endPoint x: 779, endPoint y: 268, distance: 110.7
click at [762, 264] on div "i # i19culad Offline [GEOGRAPHIC_DATA], [GEOGRAPHIC_DATA] Kliendi info Kliendi …" at bounding box center [881, 368] width 238 height 671
copy p "[EMAIL_ADDRESS][DOMAIN_NAME]"
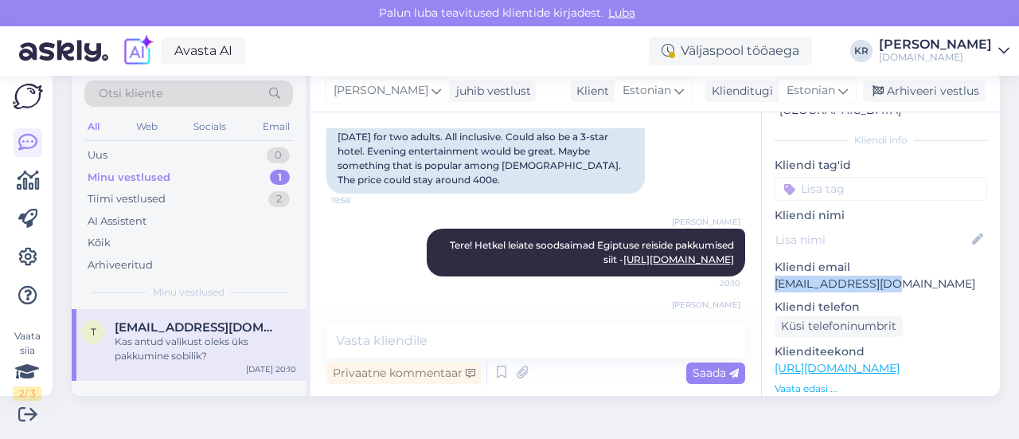
scroll to position [217, 0]
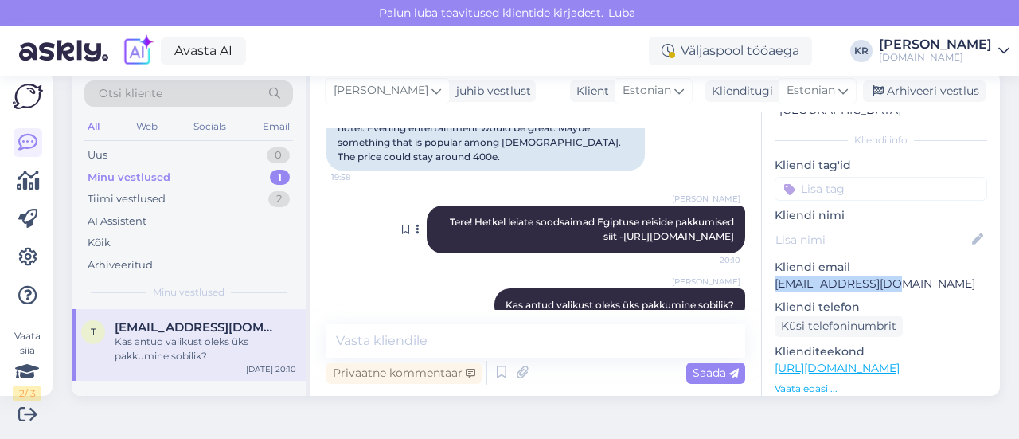
click at [643, 230] on link "[URL][DOMAIN_NAME]" at bounding box center [678, 236] width 111 height 12
